Goal: Information Seeking & Learning: Learn about a topic

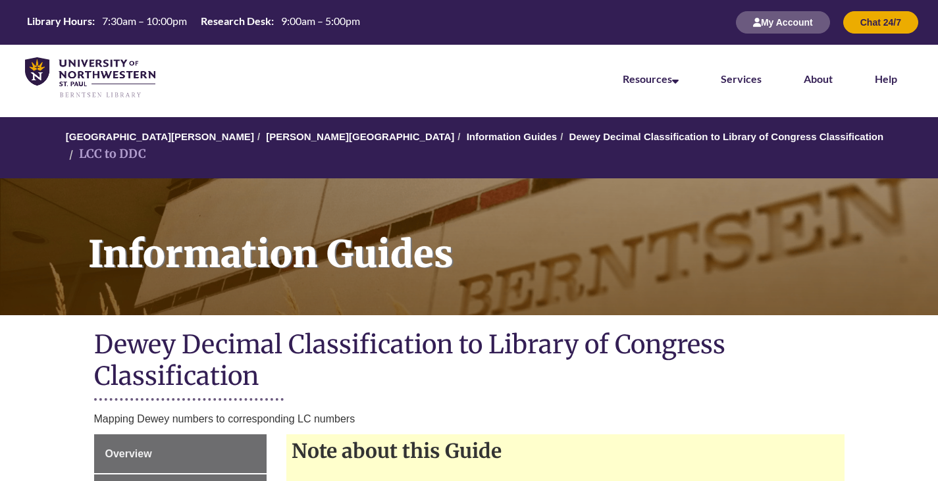
scroll to position [263, 0]
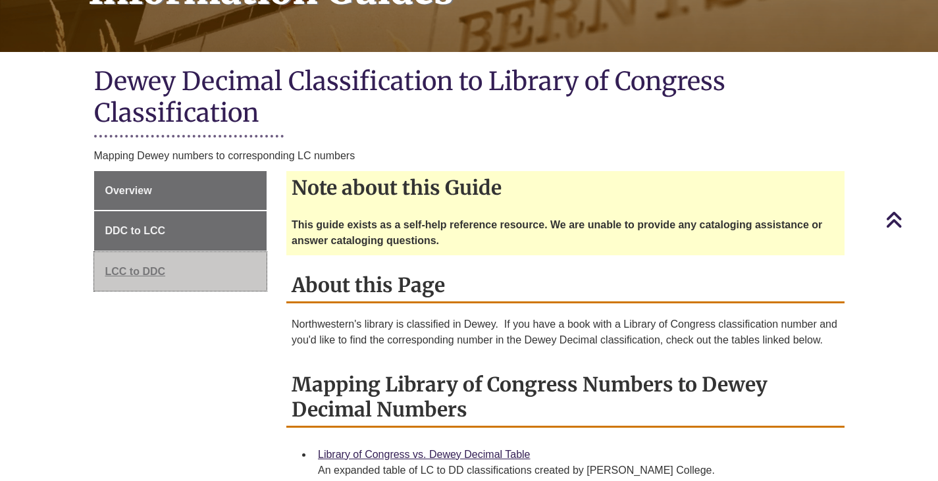
click at [133, 266] on span "LCC to DDC" at bounding box center [135, 271] width 61 height 11
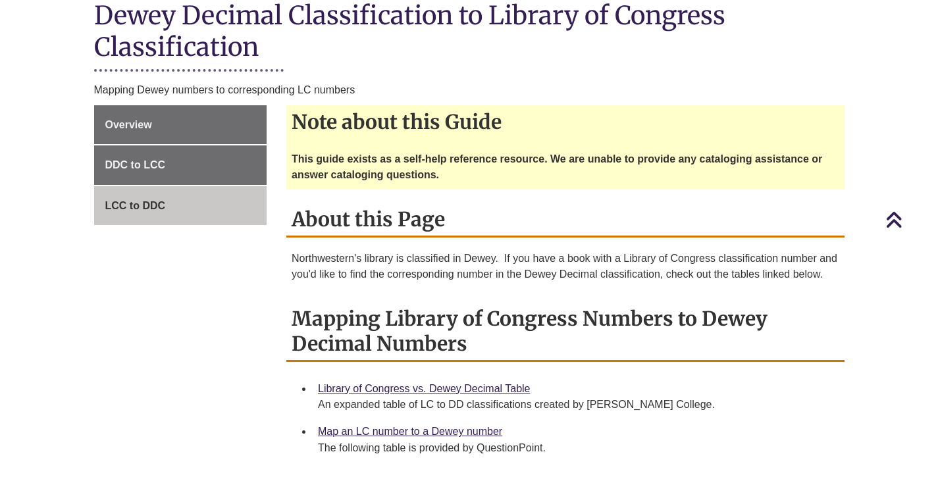
scroll to position [461, 0]
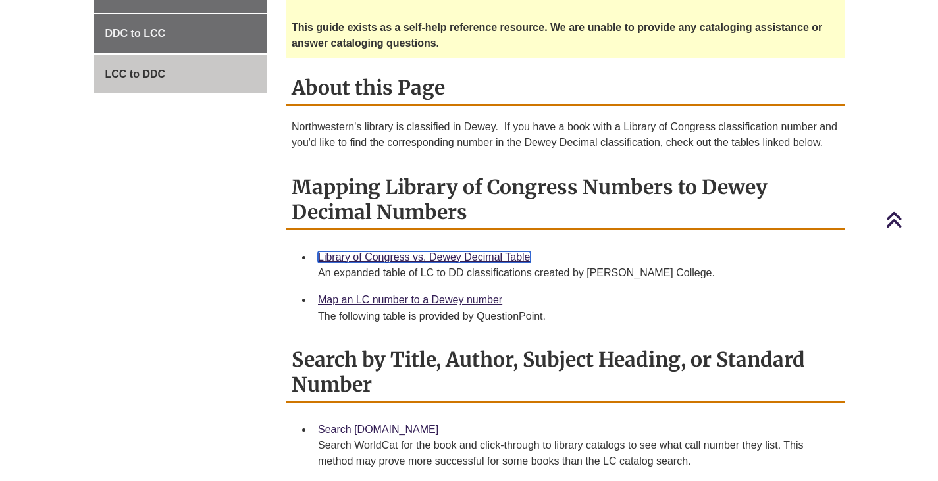
click at [479, 251] on link "Library of Congress vs. Dewey Decimal Table" at bounding box center [424, 256] width 213 height 11
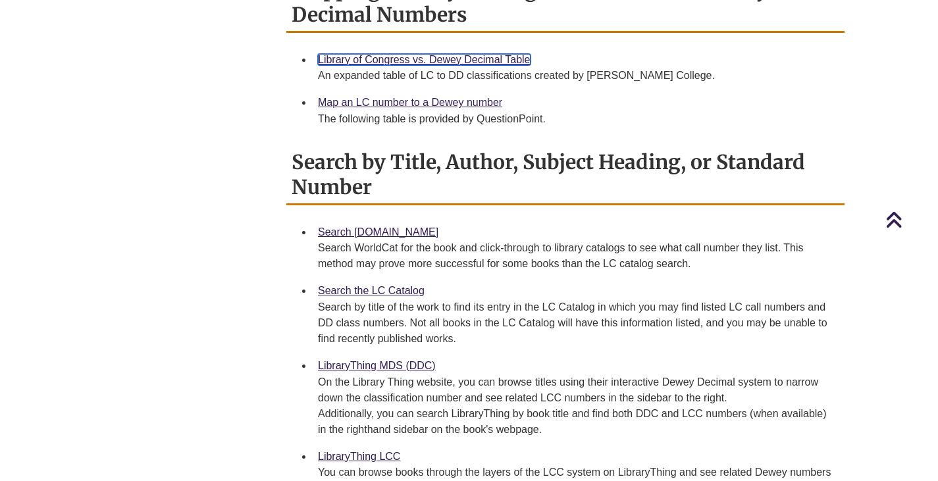
scroll to position [724, 0]
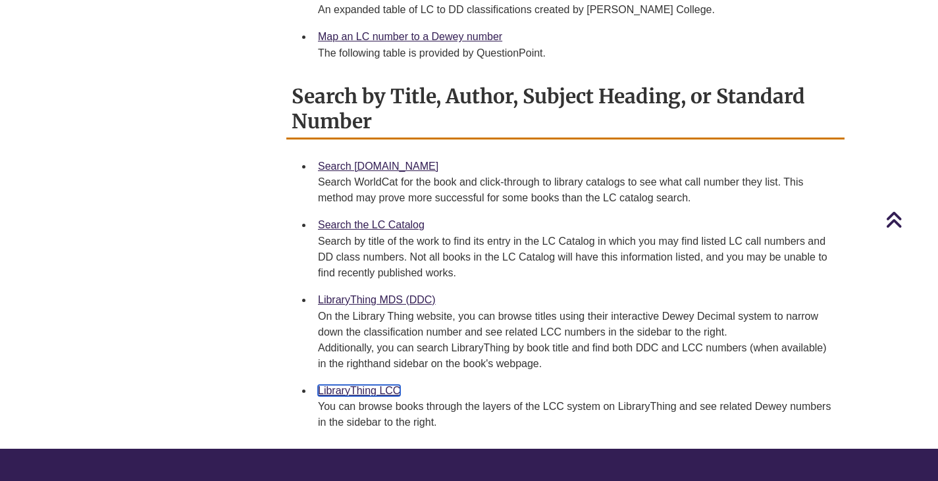
click at [361, 385] on link "LibraryThing LCC" at bounding box center [359, 390] width 82 height 11
click at [366, 294] on link "LibraryThing MDS (DDC)" at bounding box center [377, 299] width 118 height 11
click at [407, 219] on link "Search the LC Catalog" at bounding box center [371, 224] width 107 height 11
